Goal: Task Accomplishment & Management: Manage account settings

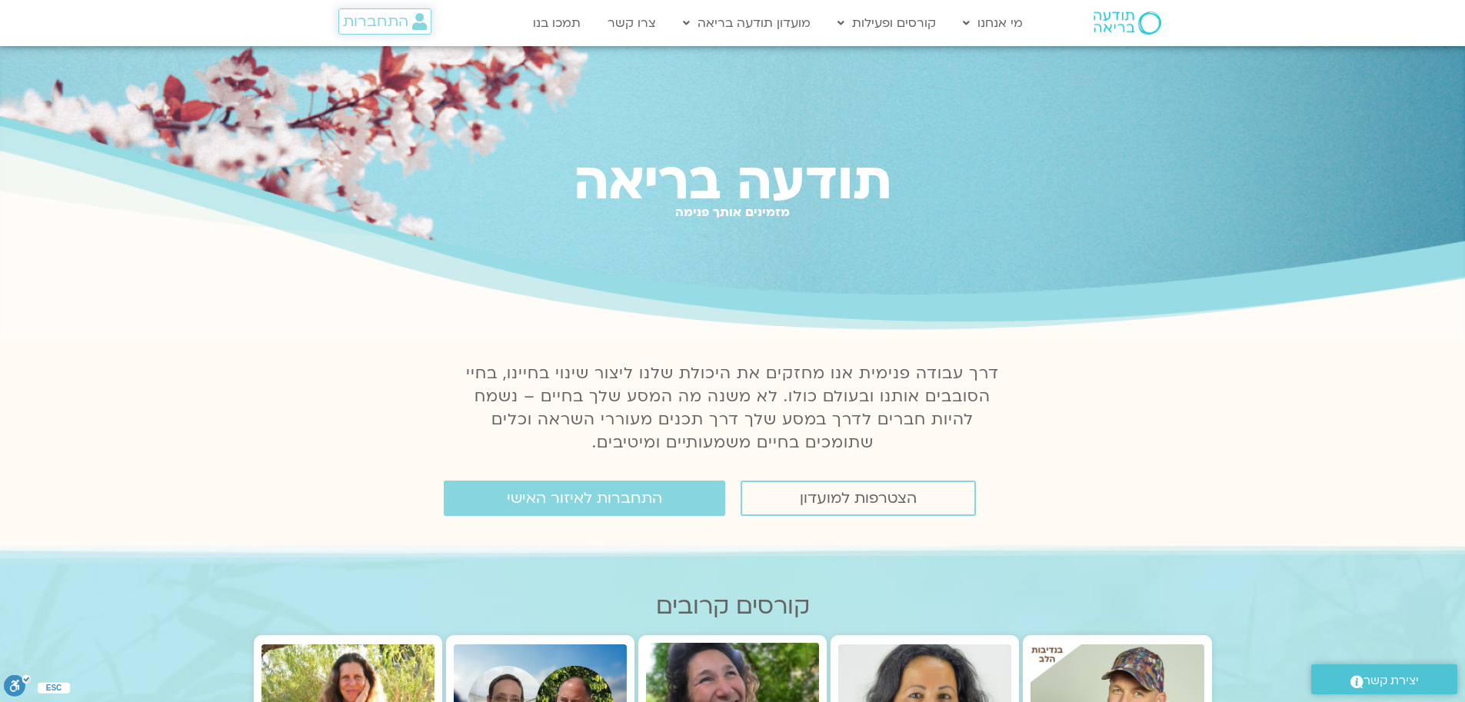
click at [379, 24] on span "התחברות" at bounding box center [375, 21] width 65 height 17
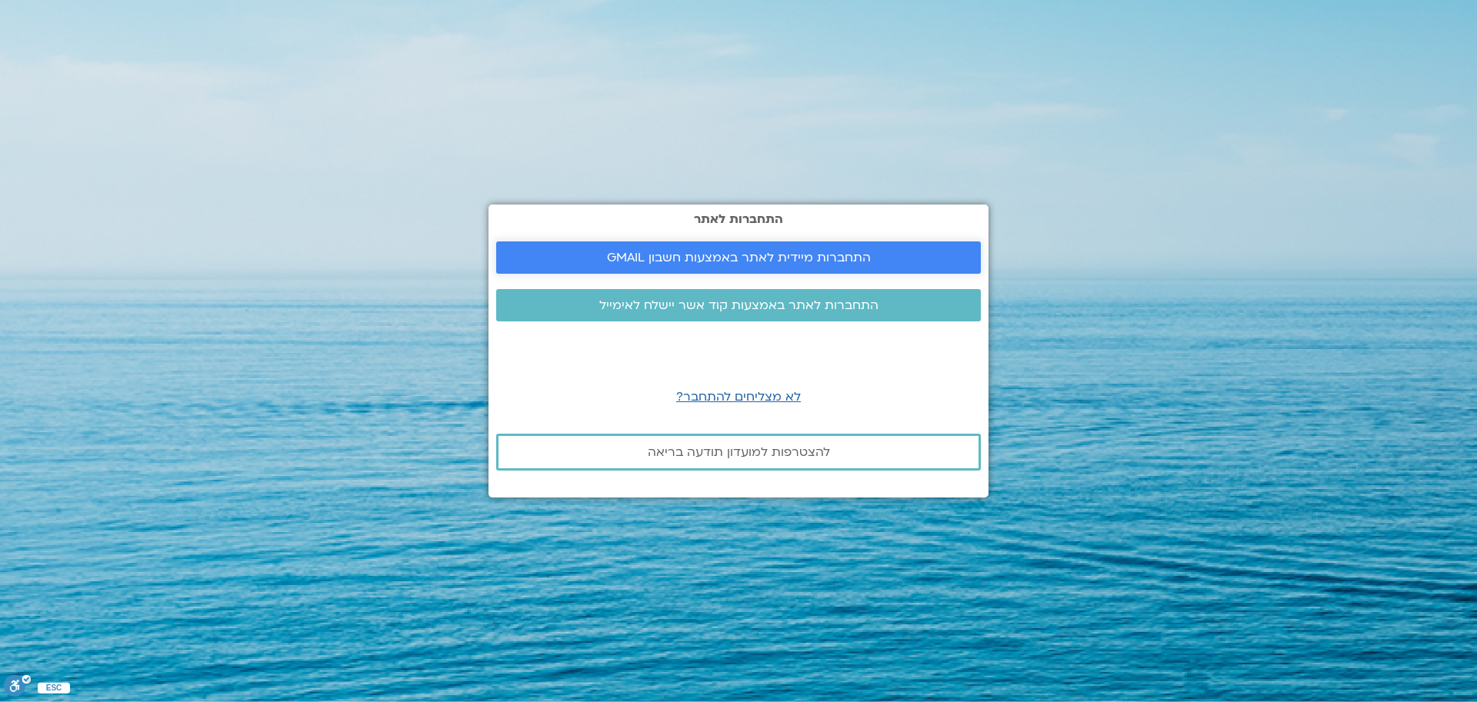
click at [771, 257] on span "התחברות מיידית לאתר באמצעות חשבון GMAIL" at bounding box center [739, 258] width 264 height 14
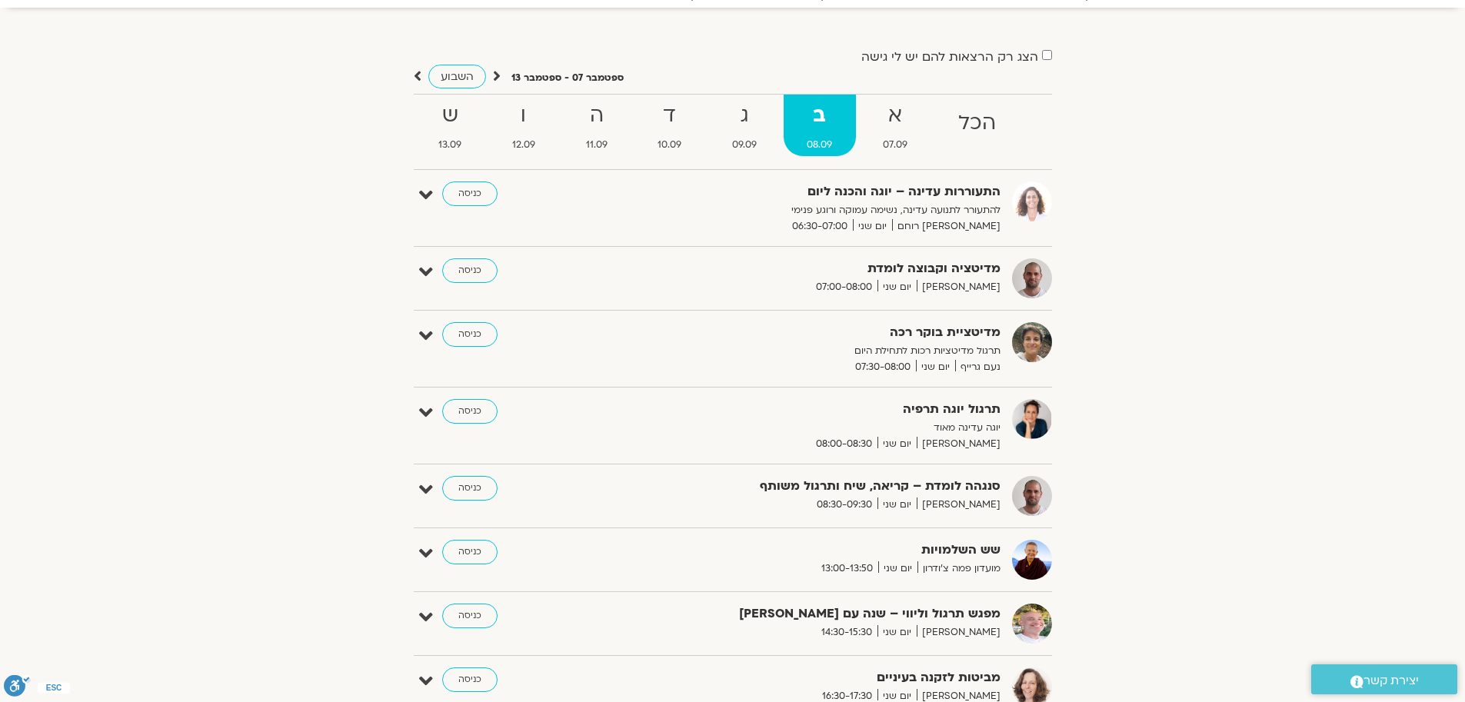
scroll to position [154, 0]
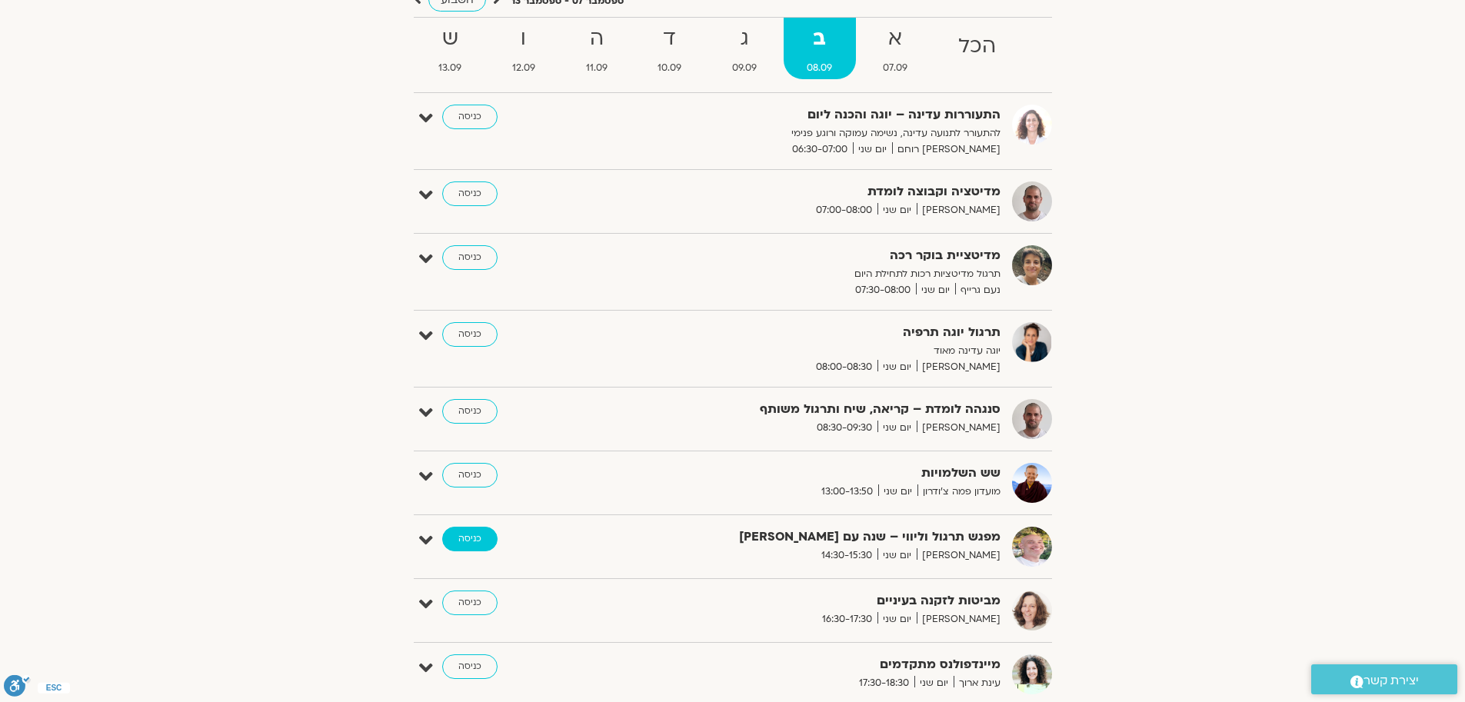
click at [469, 538] on link "כניסה" at bounding box center [469, 539] width 55 height 25
